Goal: Task Accomplishment & Management: Manage account settings

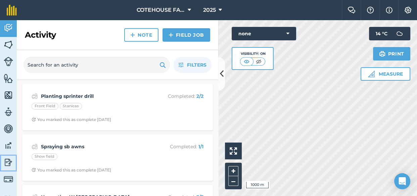
click at [6, 161] on img at bounding box center [8, 162] width 9 height 10
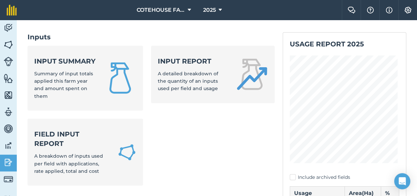
scroll to position [30, 0]
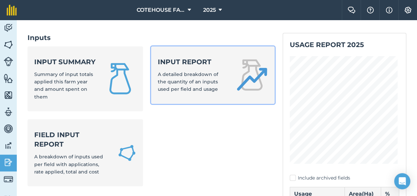
click at [172, 84] on div "Input report A detailed breakdown of the quantity of an inputs used per field a…" at bounding box center [193, 75] width 70 height 36
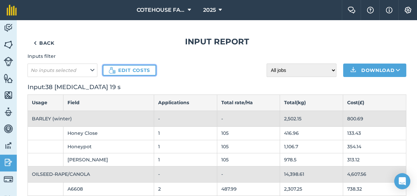
click at [146, 72] on link "Edit costs" at bounding box center [129, 70] width 53 height 11
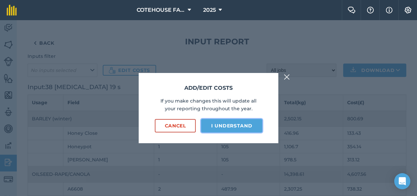
click at [213, 127] on button "I understand" at bounding box center [231, 125] width 61 height 13
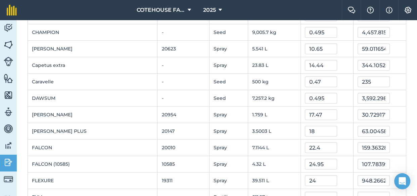
scroll to position [366, 0]
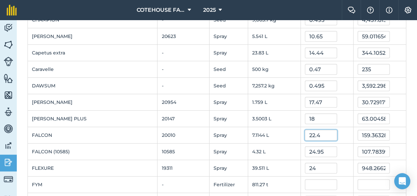
click at [324, 134] on input "22.4" at bounding box center [321, 135] width 32 height 11
click at [348, 167] on td "24" at bounding box center [327, 168] width 53 height 16
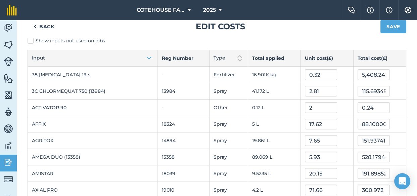
scroll to position [0, 0]
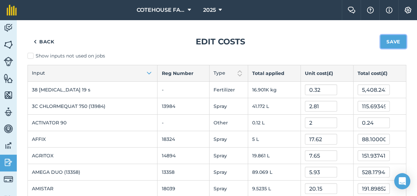
click at [383, 39] on button "Save" at bounding box center [394, 41] width 26 height 13
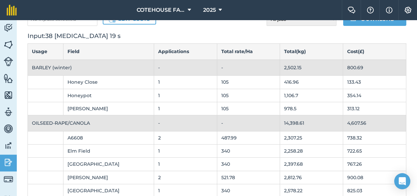
scroll to position [61, 0]
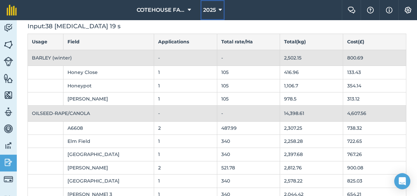
click at [213, 10] on span "2025" at bounding box center [209, 10] width 13 height 8
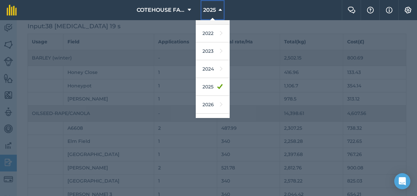
scroll to position [80, 0]
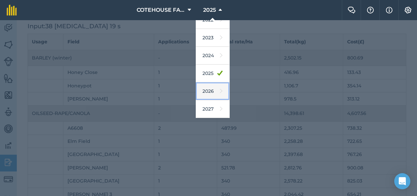
click at [213, 89] on link "2026" at bounding box center [213, 91] width 34 height 18
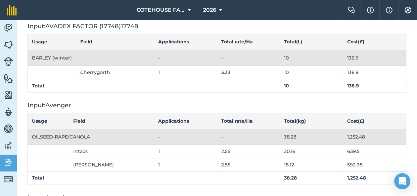
scroll to position [0, 0]
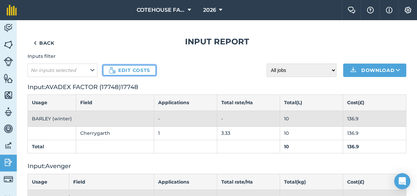
click at [139, 70] on link "Edit costs" at bounding box center [129, 70] width 53 height 11
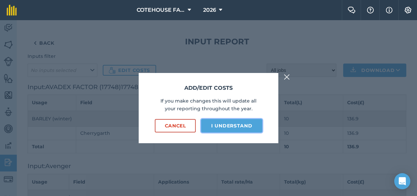
click at [219, 127] on button "I understand" at bounding box center [231, 125] width 61 height 13
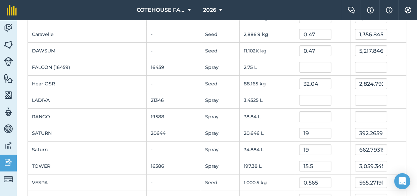
scroll to position [181, 0]
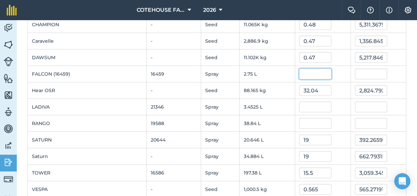
click at [310, 74] on input "text" at bounding box center [315, 74] width 32 height 11
type input "24.95"
type input "68.6125"
click at [342, 101] on td at bounding box center [322, 107] width 55 height 16
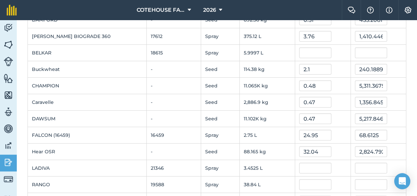
scroll to position [0, 0]
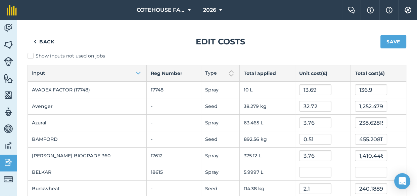
drag, startPoint x: 173, startPoint y: 186, endPoint x: 287, endPoint y: 36, distance: 188.4
click at [287, 36] on div "Back Edit costs Save" at bounding box center [217, 42] width 379 height 22
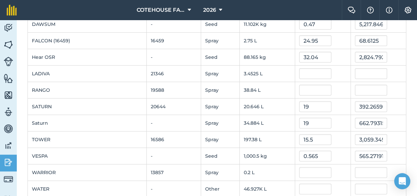
scroll to position [242, 0]
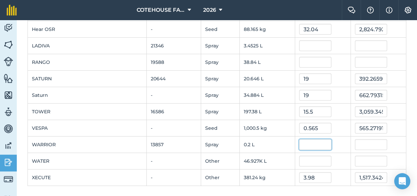
click at [305, 141] on input "text" at bounding box center [315, 144] width 32 height 11
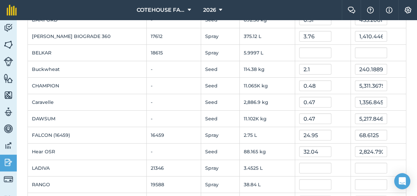
scroll to position [0, 0]
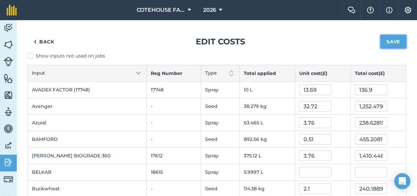
type input "22.5"
type input "4.5"
click at [388, 43] on button "Save" at bounding box center [394, 41] width 26 height 13
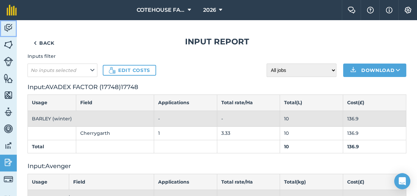
click at [8, 24] on img at bounding box center [8, 28] width 9 height 10
